Goal: Task Accomplishment & Management: Manage account settings

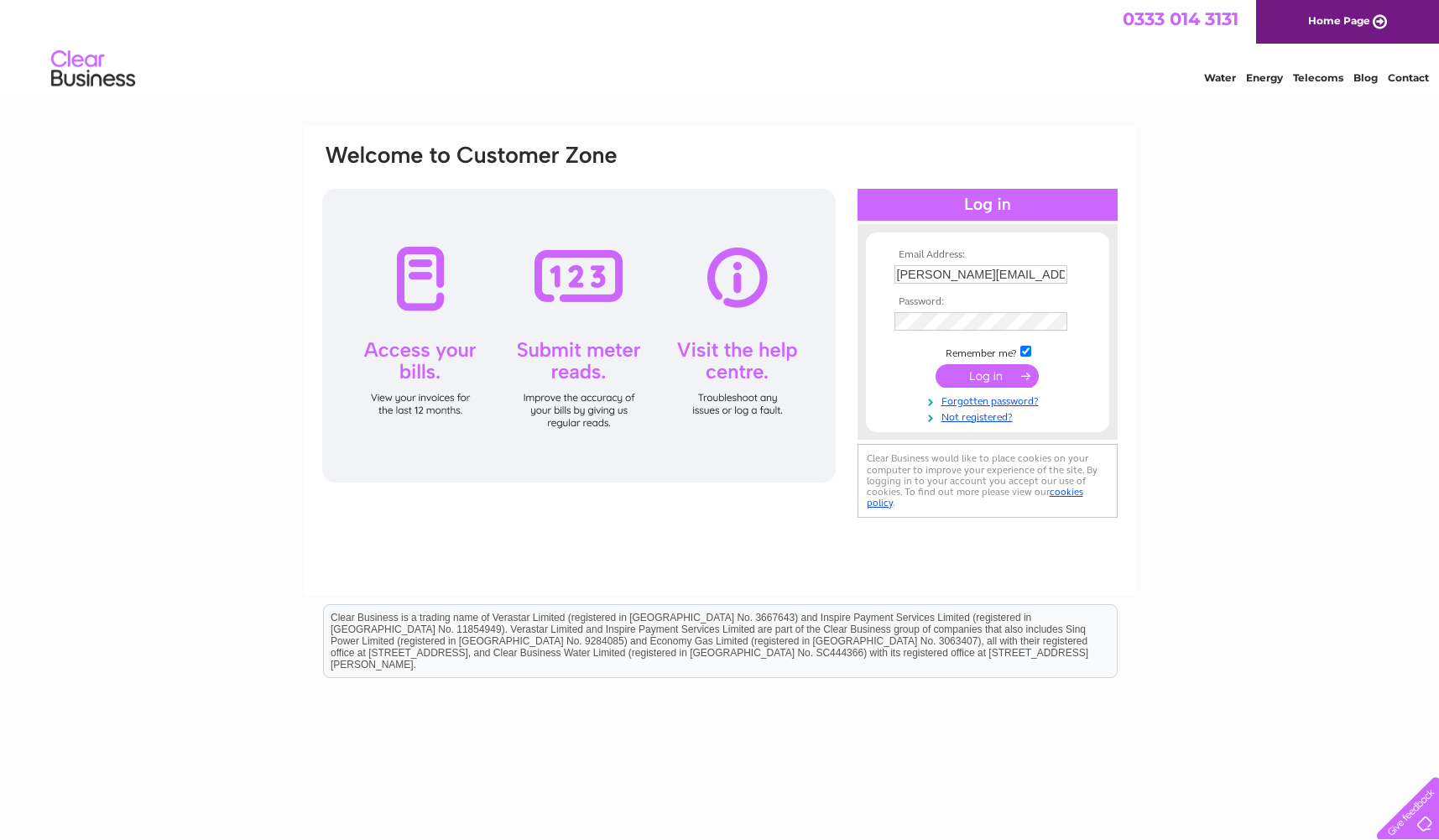
click at [1046, 275] on input "[PERSON_NAME][EMAIL_ADDRESS][DOMAIN_NAME]" at bounding box center [981, 275] width 172 height 19
type input "[EMAIL_ADDRESS][DOMAIN_NAME]"
click at [1010, 370] on input "submit" at bounding box center [988, 375] width 103 height 23
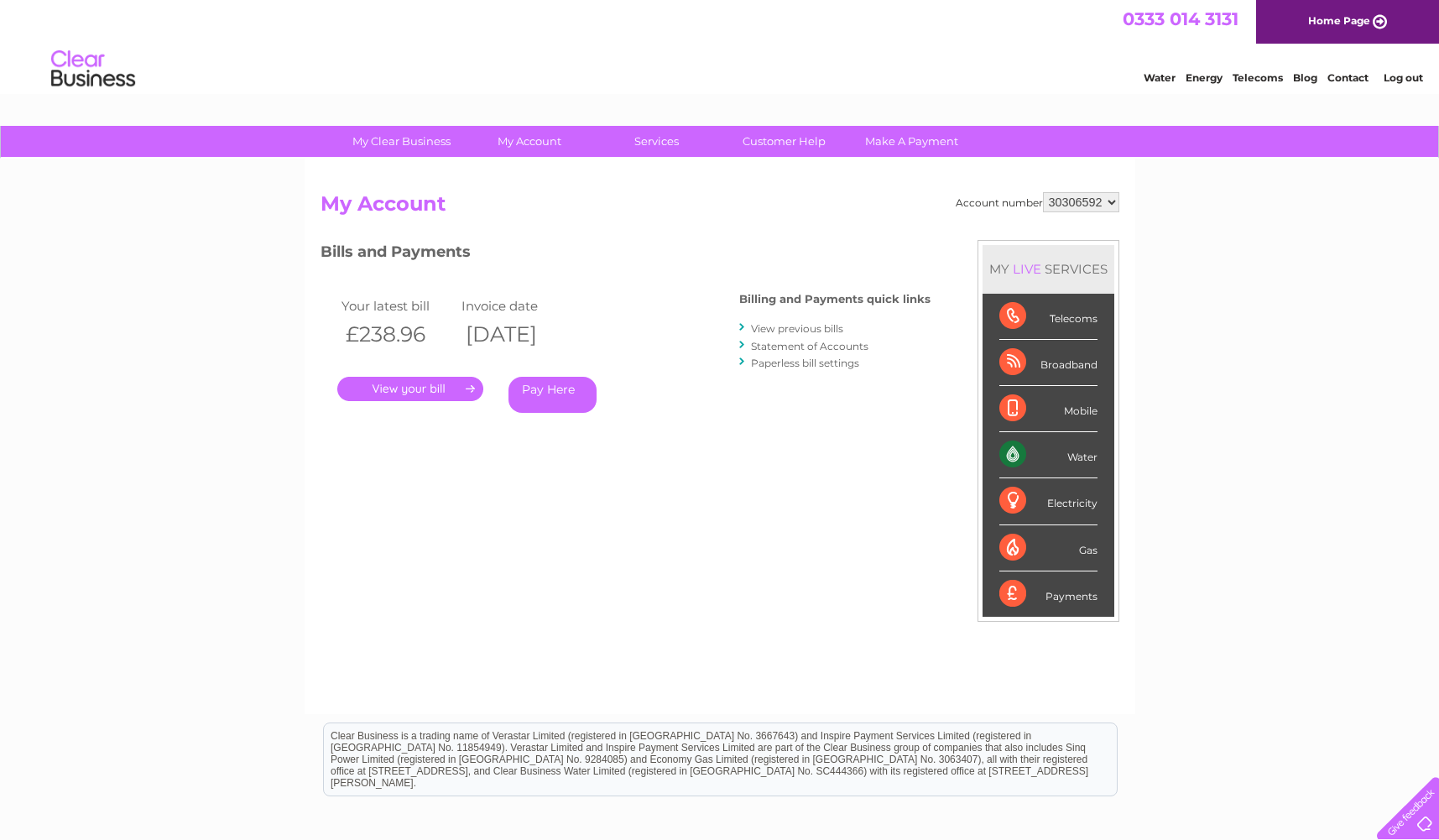
click at [450, 393] on link "." at bounding box center [410, 389] width 146 height 24
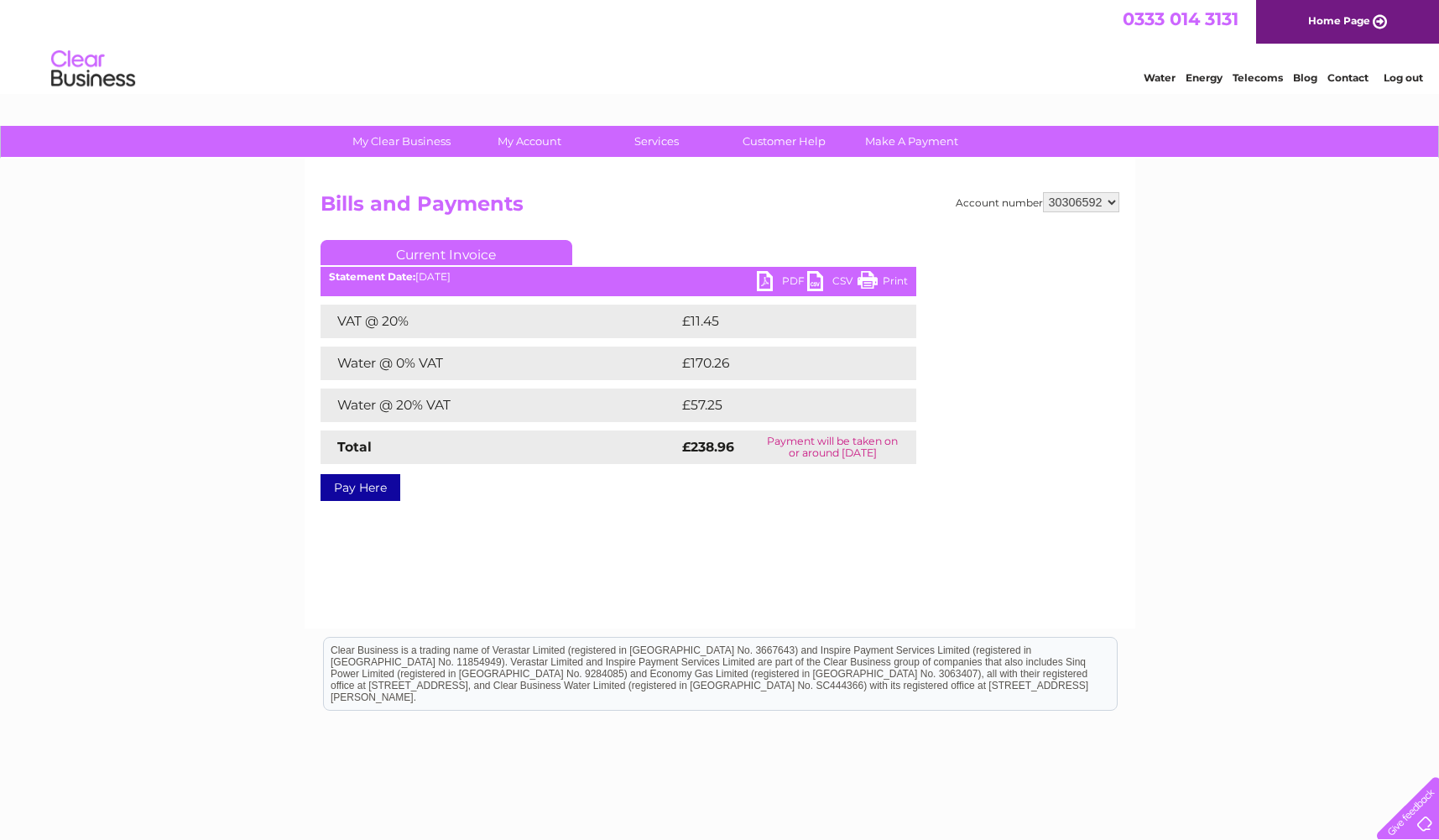
click at [765, 280] on link "PDF" at bounding box center [782, 283] width 51 height 24
